Goal: Use online tool/utility: Use online tool/utility

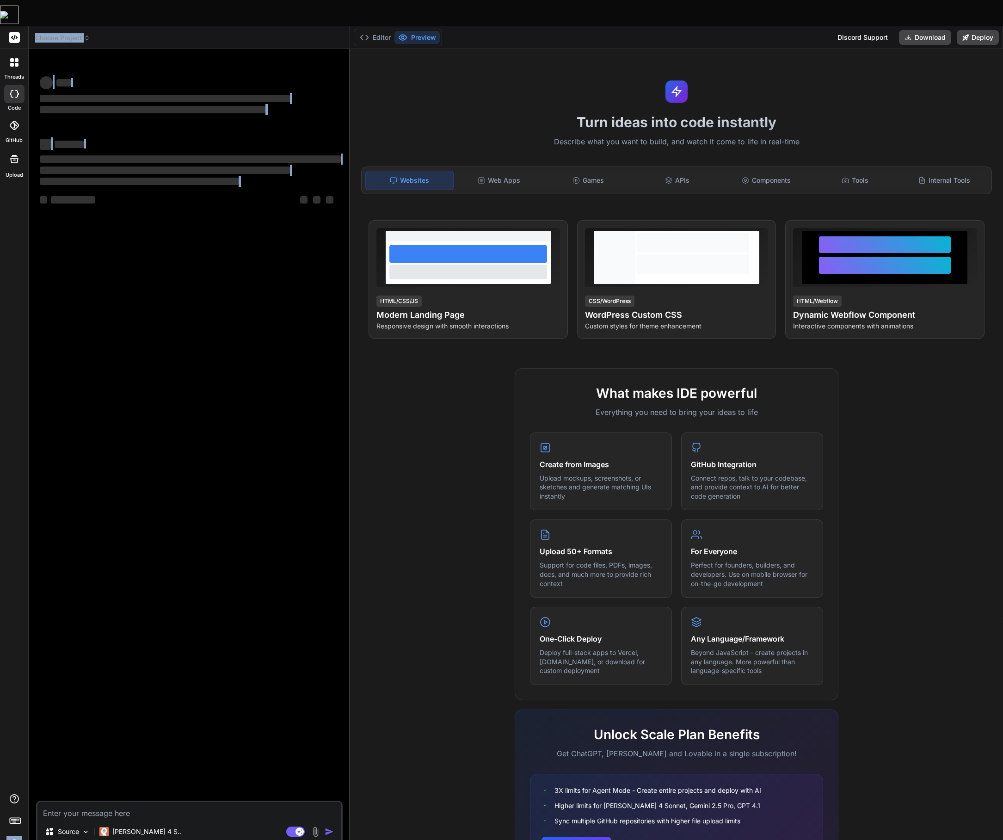
click at [41, 353] on div "threads code GitHub Upload Choose Project Created with Pixso. Bind AI Web Searc…" at bounding box center [501, 446] width 1003 height 840
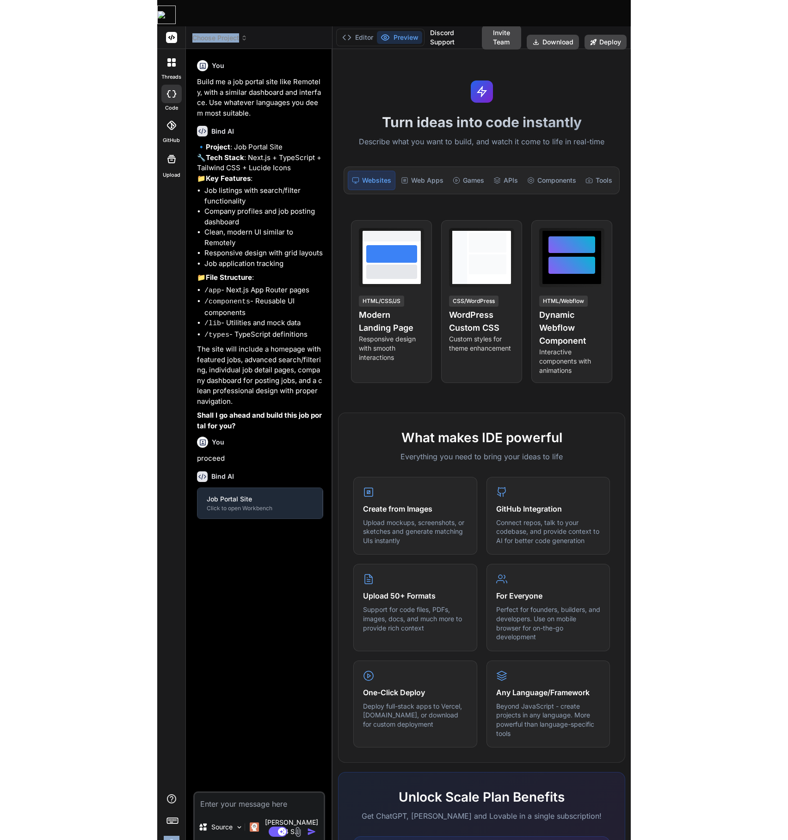
scroll to position [16, 0]
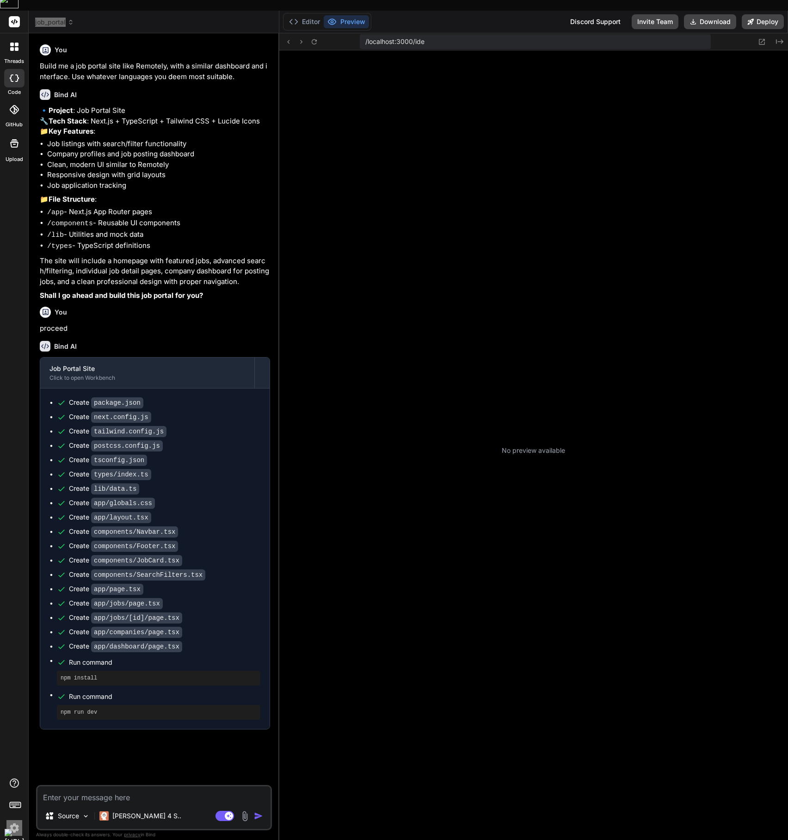
type textarea "x"
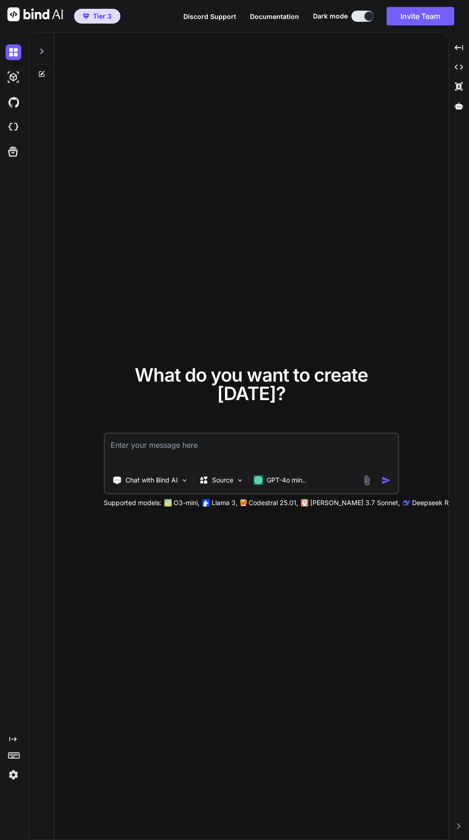
type textarea "x"
